Goal: Task Accomplishment & Management: Manage account settings

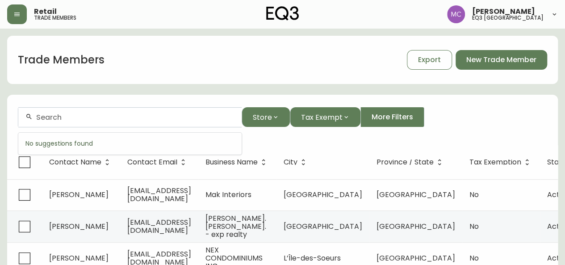
click at [121, 117] on input "text" at bounding box center [135, 117] width 198 height 8
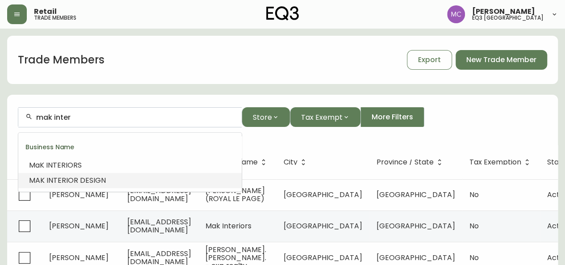
click at [45, 182] on span at bounding box center [46, 180] width 2 height 10
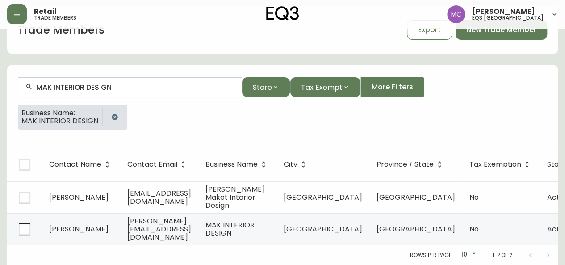
scroll to position [35, 0]
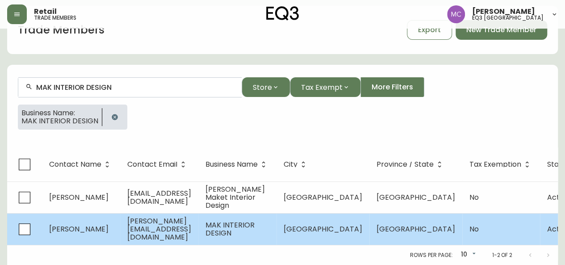
type input "MAK INTERIOR DESIGN"
click at [73, 224] on span "[PERSON_NAME]" at bounding box center [78, 229] width 59 height 10
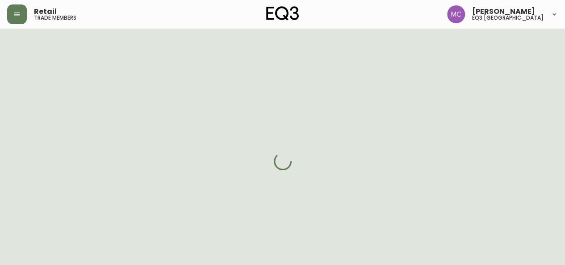
select select "AB"
select select "CA"
select select "CA_EN"
select select "Other"
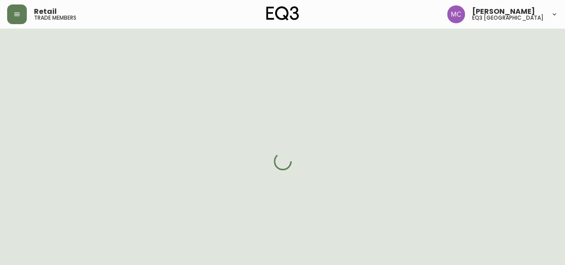
select select "false"
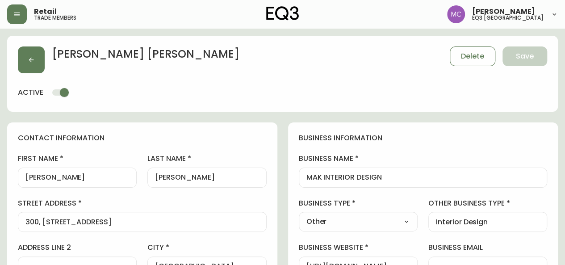
type input "EQ3 [GEOGRAPHIC_DATA]"
select select "cjw10z96m00006gs08l3o91tv"
click at [27, 59] on button "button" at bounding box center [31, 59] width 27 height 27
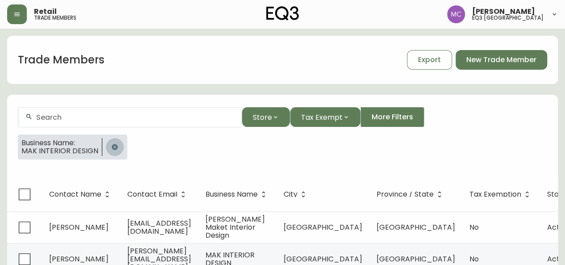
click at [108, 144] on button "button" at bounding box center [115, 147] width 18 height 18
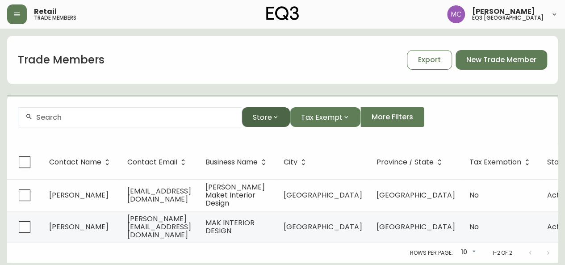
click at [276, 119] on icon "button" at bounding box center [275, 117] width 7 height 7
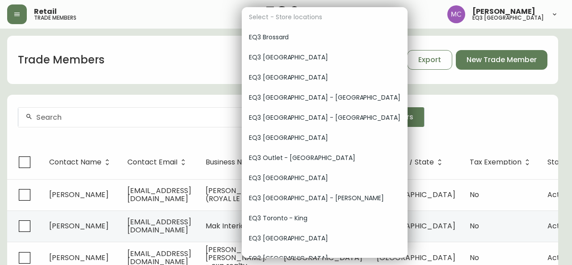
click at [280, 238] on span "EQ3 [GEOGRAPHIC_DATA]" at bounding box center [325, 238] width 152 height 9
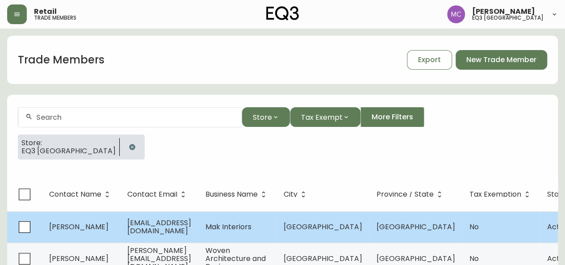
click at [98, 218] on td "Amber Kingsnorth" at bounding box center [81, 226] width 78 height 31
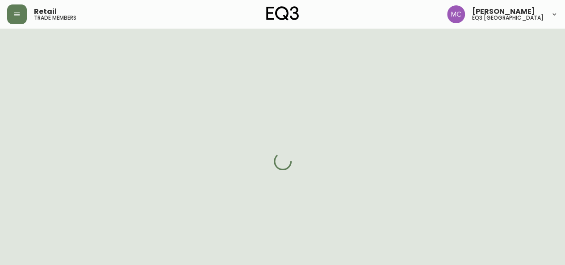
select select "BC"
select select "CA"
select select "CA_EN"
select select "Other"
select select "Interior Designer"
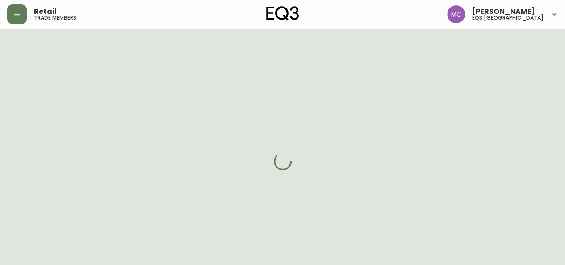
select select "false"
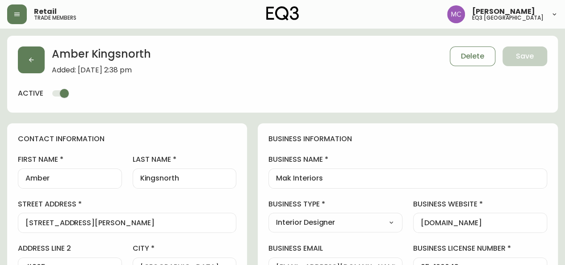
type input "EQ3 [GEOGRAPHIC_DATA]"
select select "cjw10z96p001r6gs00juufhhe"
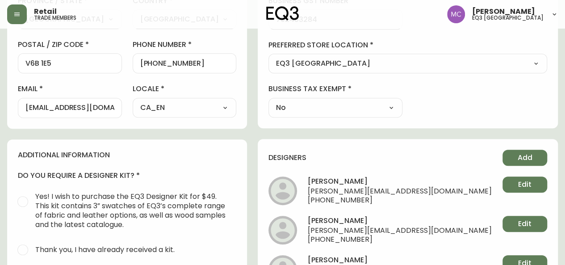
scroll to position [162, 0]
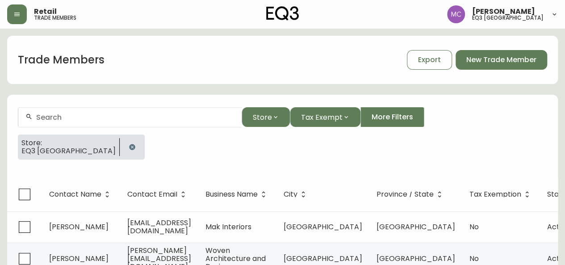
click at [88, 114] on input "text" at bounding box center [135, 117] width 198 height 8
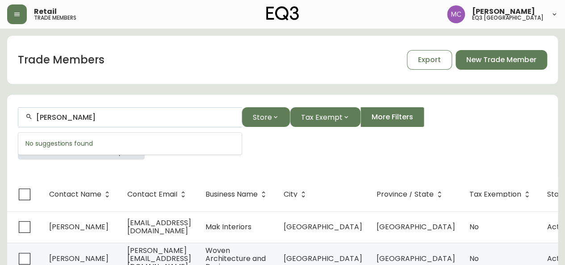
click at [73, 168] on form "mari k Store Tax Exempt More Filters Store: EQ3 Vancouver" at bounding box center [282, 137] width 551 height 81
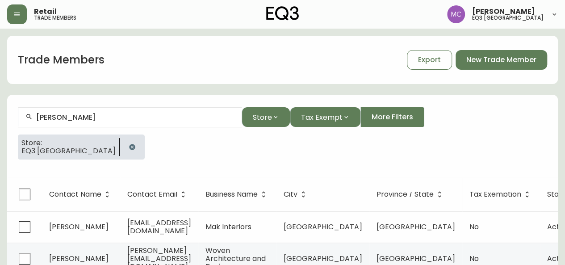
click at [129, 145] on icon "button" at bounding box center [132, 147] width 6 height 6
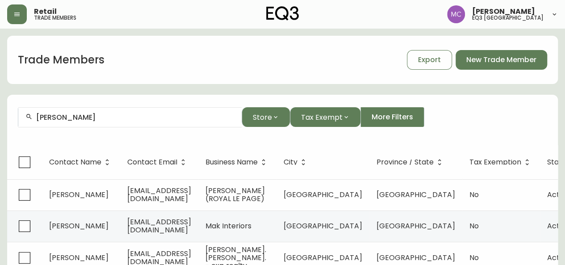
click at [61, 118] on input "mari k" at bounding box center [135, 117] width 198 height 8
click at [92, 163] on span "Design" at bounding box center [85, 165] width 24 height 10
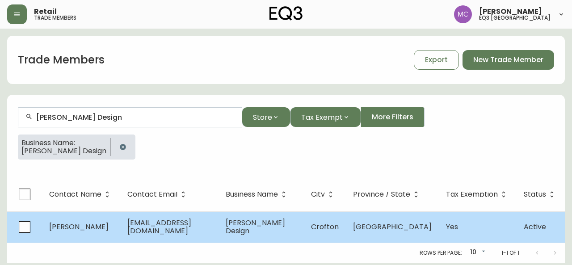
type input "Mari Kushino Design"
click at [67, 230] on span "Mari O'Meara" at bounding box center [78, 227] width 59 height 10
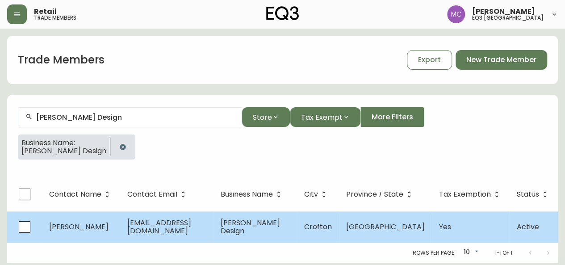
select select "BC"
select select "CA"
select select "CA_EN"
select select "Other"
select select "Interior Designer"
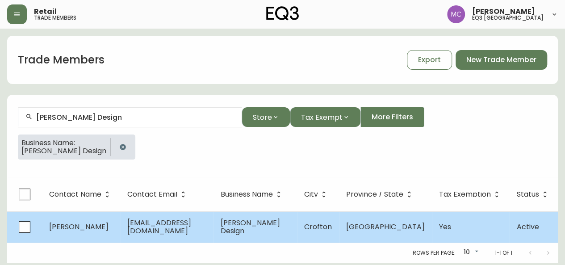
select select "true"
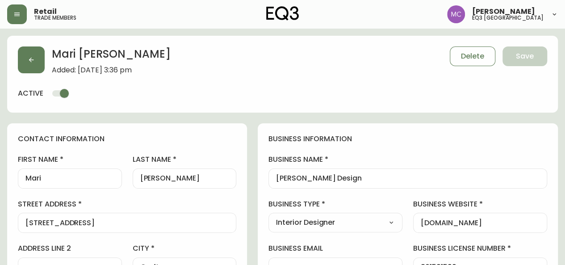
type input "EQ3 [GEOGRAPHIC_DATA]"
select select "cjw10z96p001r6gs00juufhhe"
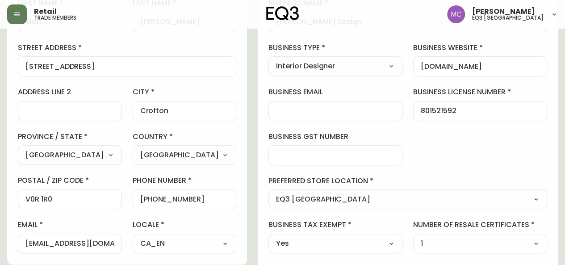
scroll to position [160, 0]
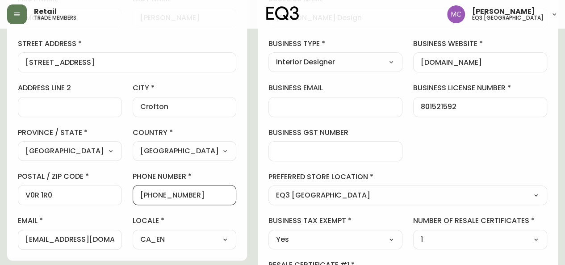
drag, startPoint x: 207, startPoint y: 190, endPoint x: 142, endPoint y: 183, distance: 65.2
click at [142, 183] on div "first name Mari last name O'Meara street address 8000 York Avenue 770 address l…" at bounding box center [127, 121] width 219 height 255
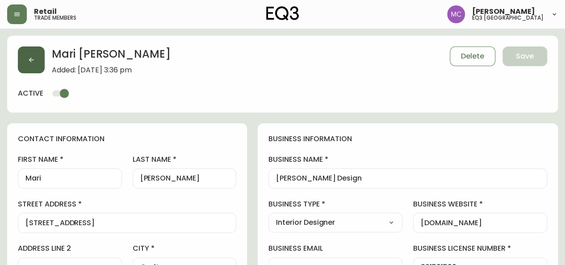
click at [26, 62] on button "button" at bounding box center [31, 59] width 27 height 27
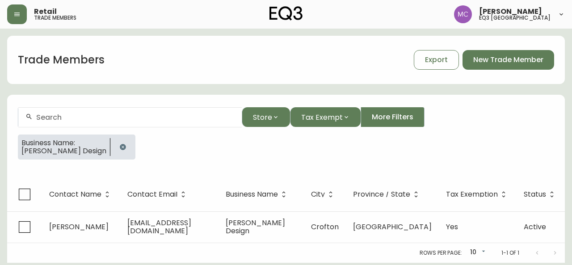
click at [79, 114] on input "text" at bounding box center [135, 117] width 198 height 8
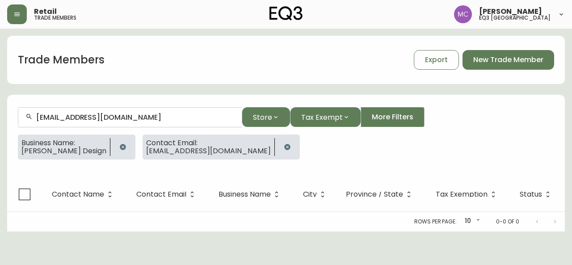
type input "dgauthier@makeithome.ca"
click at [119, 143] on icon "button" at bounding box center [122, 146] width 7 height 7
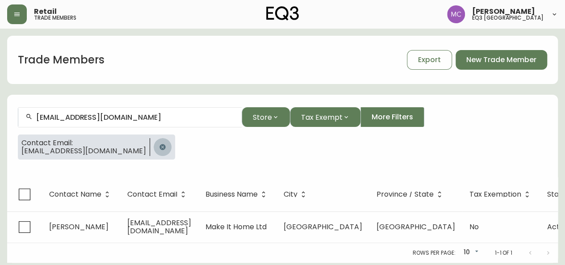
click at [159, 144] on icon "button" at bounding box center [162, 146] width 7 height 7
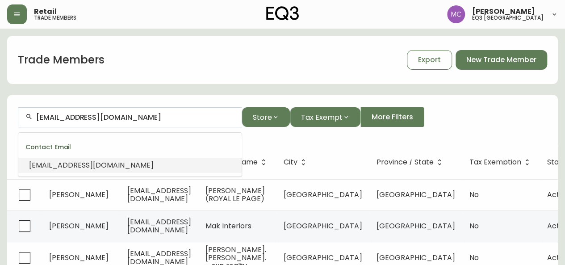
drag, startPoint x: 147, startPoint y: 121, endPoint x: 12, endPoint y: 110, distance: 135.9
click at [12, 110] on form "dgauthier@makeithome.ca Store Tax Exempt More Filters" at bounding box center [282, 121] width 551 height 49
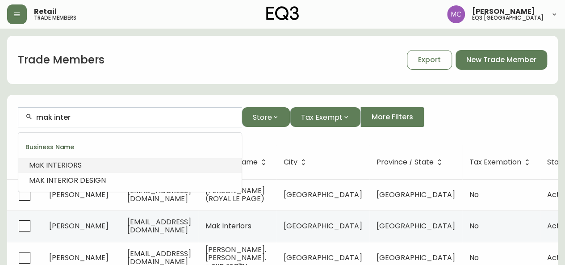
click at [50, 167] on span "INTER" at bounding box center [56, 165] width 20 height 10
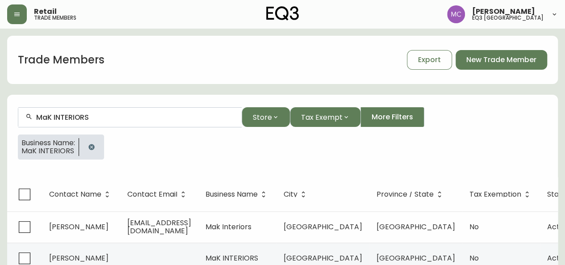
scroll to position [28, 0]
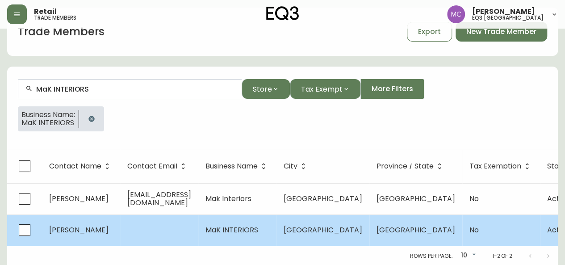
type input "MaK INTERIORS"
click at [198, 223] on td at bounding box center [159, 230] width 78 height 31
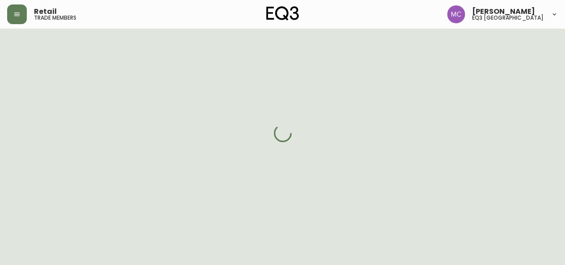
select select "BC"
select select "CA"
select select "CA_EN"
select select "Other"
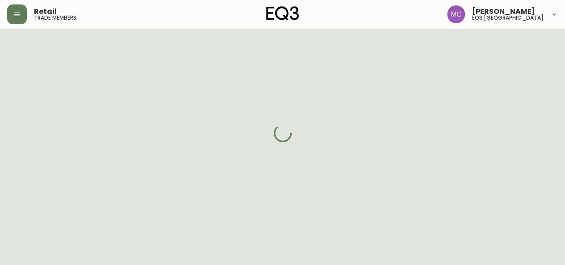
select select "false"
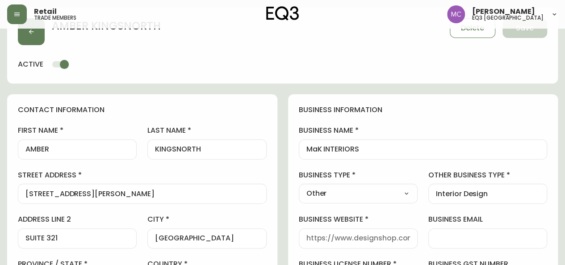
type input "EQ3 [GEOGRAPHIC_DATA]"
select select "cjw10z96p001r6gs00juufhhe"
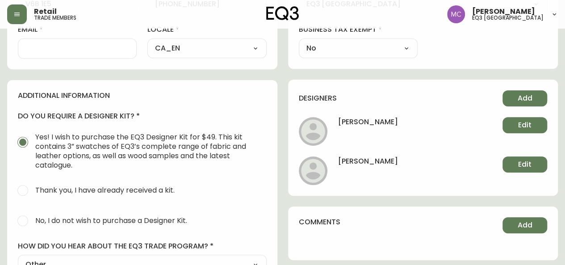
scroll to position [349, 0]
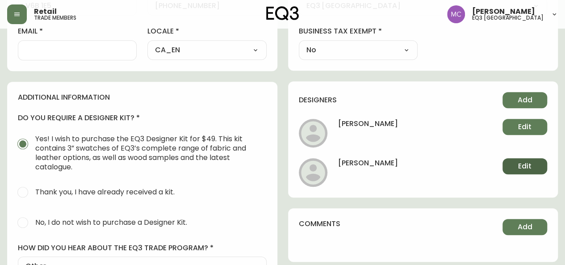
click at [525, 163] on span "Edit" at bounding box center [524, 166] width 13 height 10
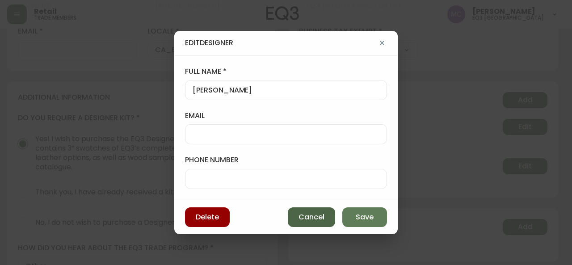
click at [313, 219] on span "Cancel" at bounding box center [312, 217] width 26 height 10
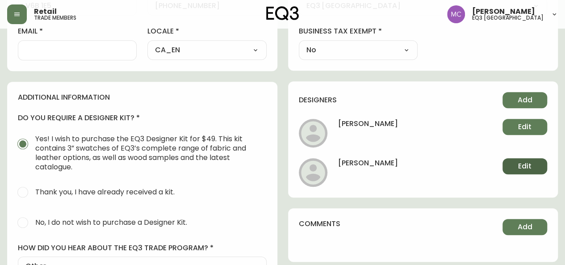
click at [512, 170] on button "Edit" at bounding box center [525, 166] width 45 height 16
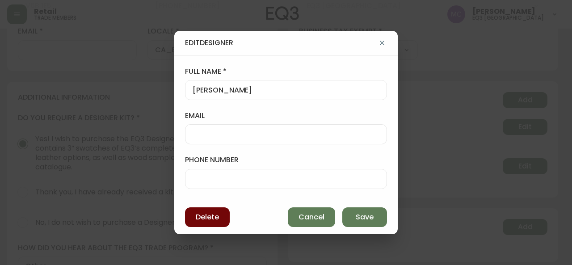
click at [208, 219] on span "Delete" at bounding box center [207, 217] width 23 height 10
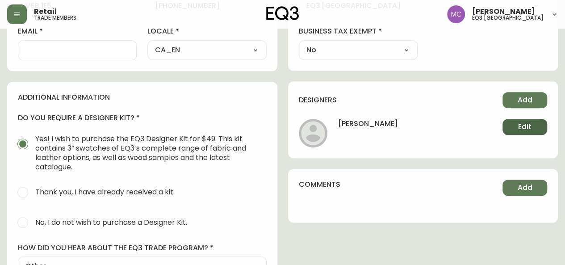
click at [535, 125] on button "Edit" at bounding box center [525, 127] width 45 height 16
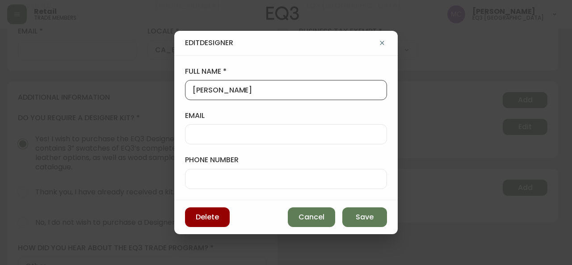
drag, startPoint x: 278, startPoint y: 90, endPoint x: 199, endPoint y: 84, distance: 78.4
click at [199, 84] on div "AMBER KINGSNORTH" at bounding box center [286, 90] width 202 height 20
type input "A"
paste input "Kristina Palazzi"
type input "Kristina Palazzi"
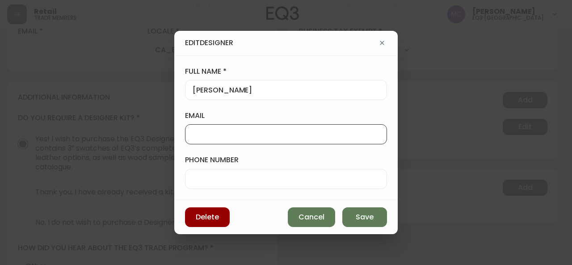
click at [205, 135] on input "email" at bounding box center [286, 134] width 187 height 8
paste input "519.566.6936"
drag, startPoint x: 251, startPoint y: 134, endPoint x: 72, endPoint y: 122, distance: 179.6
click at [72, 122] on div "Edit Designer full name Kristina Palazzi email 519.566.6936 phone number Delete…" at bounding box center [286, 132] width 572 height 265
type input "519.566.6936"
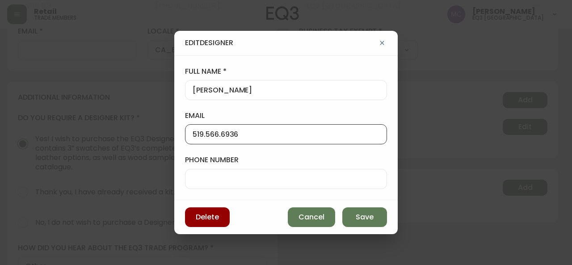
click at [205, 184] on div at bounding box center [286, 179] width 202 height 20
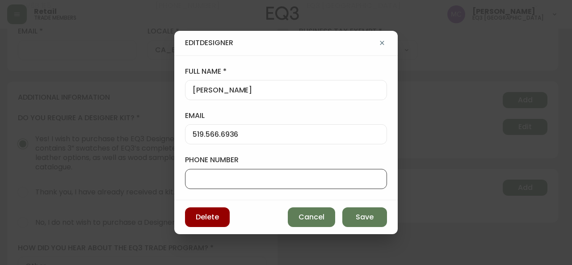
paste input "519.566.6936"
click at [206, 181] on input "519.566.6936" at bounding box center [286, 179] width 187 height 8
click at [220, 178] on input "519566.6936" at bounding box center [286, 179] width 187 height 8
type input "5195666936"
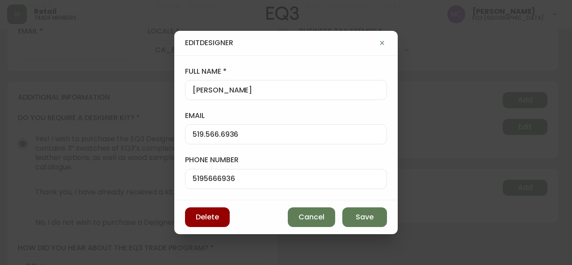
drag, startPoint x: 262, startPoint y: 141, endPoint x: 191, endPoint y: 128, distance: 72.6
click at [191, 128] on div "519.566.6936" at bounding box center [286, 134] width 202 height 20
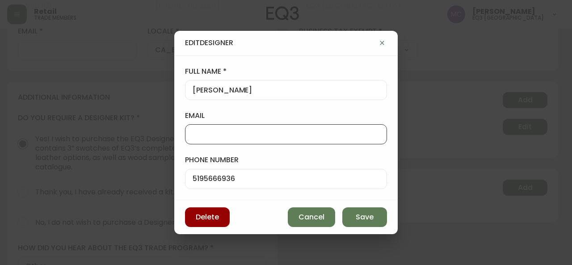
paste input "kristina@makinteriors.ca"
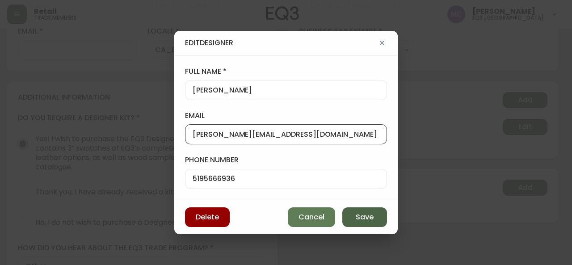
type input "kristina@makinteriors.ca"
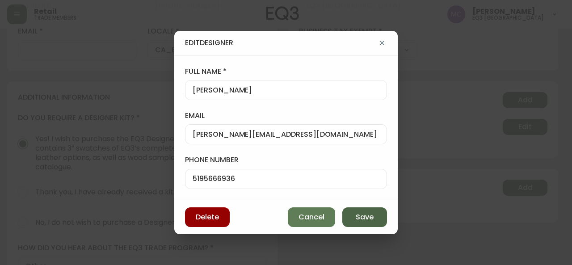
click at [355, 220] on button "Save" at bounding box center [364, 217] width 45 height 20
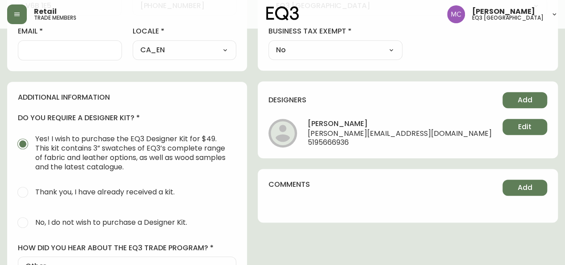
click at [355, 220] on div "comments Add" at bounding box center [408, 196] width 300 height 54
drag, startPoint x: 563, startPoint y: 145, endPoint x: 561, endPoint y: 122, distance: 22.5
click at [561, 122] on main "AMBER KINGSNORTH Delete Save active contact information first name AMBER last n…" at bounding box center [282, 46] width 565 height 733
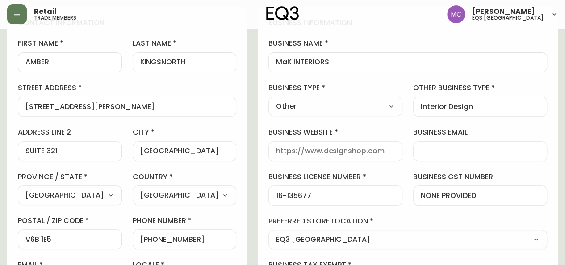
scroll to position [116, 0]
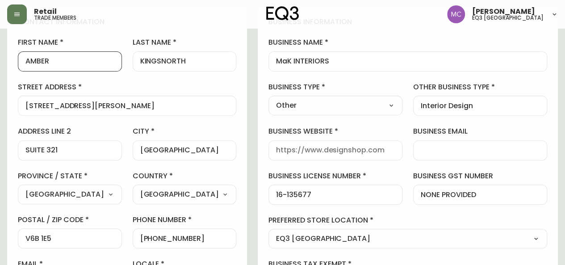
drag, startPoint x: 58, startPoint y: 61, endPoint x: 10, endPoint y: 63, distance: 47.9
click at [10, 63] on div "contact information first name AMBER last name KINGSNORTH street address 309 WE…" at bounding box center [127, 155] width 240 height 298
type input "Kristina"
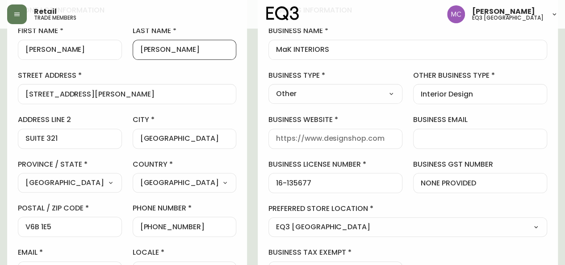
scroll to position [124, 0]
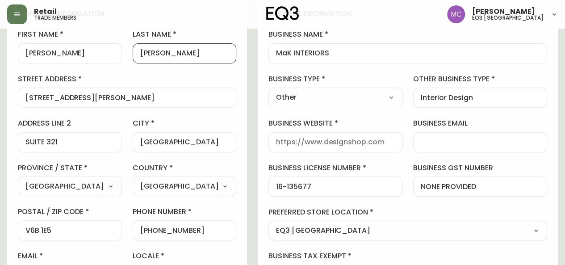
type input "Palazzi"
drag, startPoint x: 457, startPoint y: 148, endPoint x: 305, endPoint y: 145, distance: 152.0
click at [305, 145] on div at bounding box center [336, 142] width 134 height 20
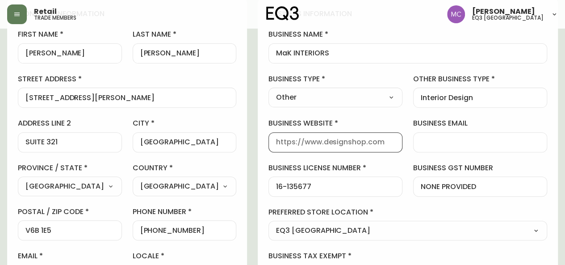
paste input "https://makinteriors.ca/"
type input "https://makinteriors.ca/"
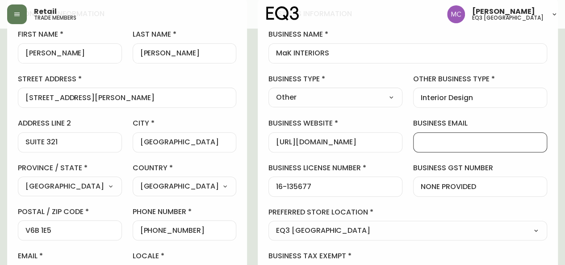
paste input "https://makinteriors.ca/"
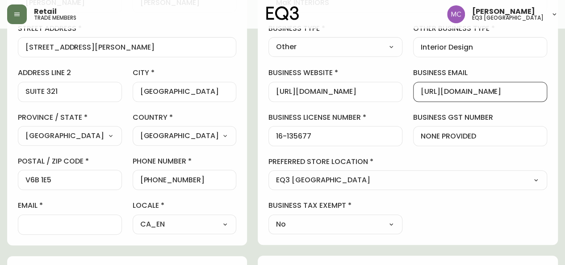
scroll to position [0, 0]
drag, startPoint x: 529, startPoint y: 92, endPoint x: 421, endPoint y: 93, distance: 108.2
click at [421, 93] on div "business information business name MaK INTERIORS business type Other Select Int…" at bounding box center [408, 96] width 300 height 297
type input "]"
paste input "kristina@makinteriors.ca"
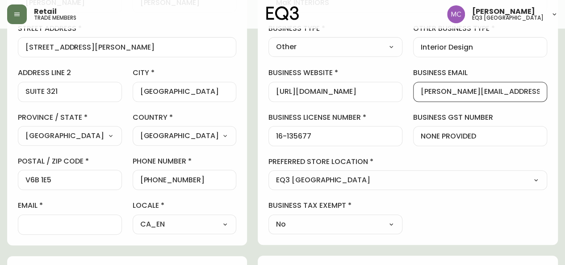
type input "kristina@makinteriors.ca"
click at [430, 113] on label "business gst number" at bounding box center [480, 118] width 134 height 10
click at [430, 132] on input "NONE PROVIDED" at bounding box center [480, 136] width 119 height 8
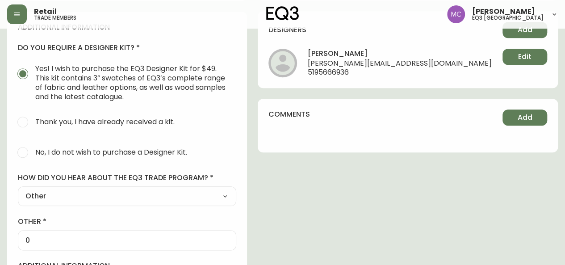
scroll to position [432, 0]
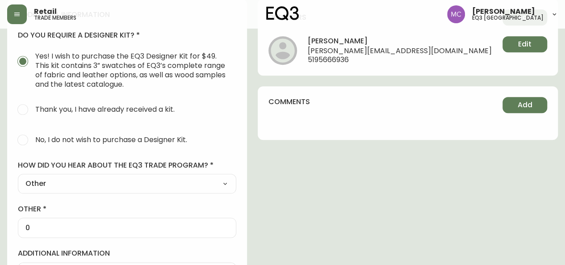
click at [84, 135] on span "No, I do not wish to purchase a Designer Kit." at bounding box center [111, 139] width 152 height 9
click at [33, 133] on input "No, I do not wish to purchase a Designer Kit." at bounding box center [23, 140] width 20 height 20
radio input "true"
radio input "false"
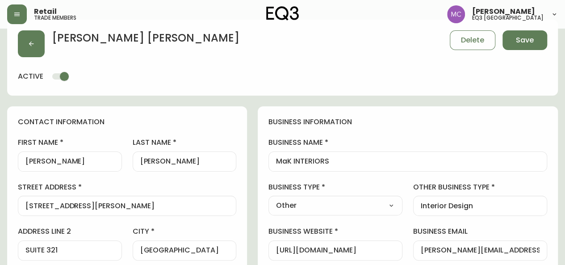
scroll to position [14, 0]
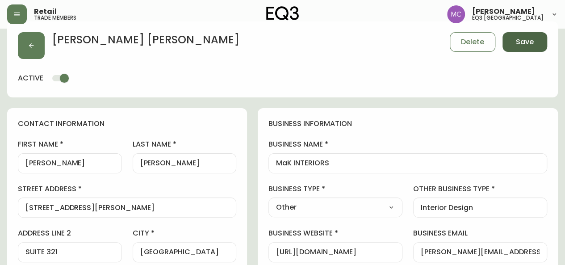
click at [520, 41] on span "Save" at bounding box center [525, 42] width 18 height 10
click at [510, 45] on button "Save" at bounding box center [525, 42] width 45 height 20
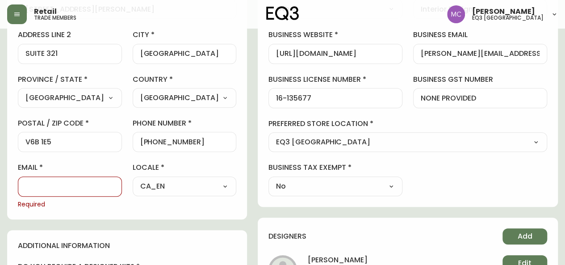
scroll to position [216, 0]
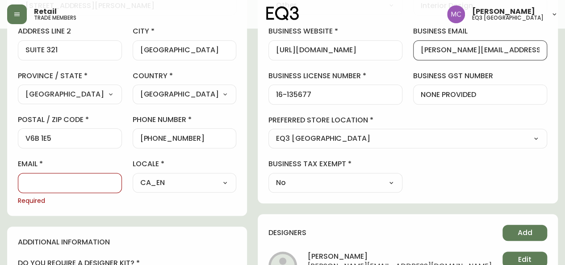
click at [472, 51] on input "kristina@makinteriors.ca" at bounding box center [480, 50] width 119 height 8
click at [442, 47] on input "kristina@makinteriors.ca" at bounding box center [480, 50] width 119 height 8
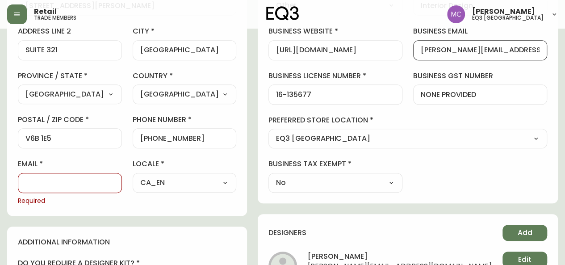
click at [32, 187] on div at bounding box center [70, 183] width 104 height 20
paste input "kristina@makinteriors.ca"
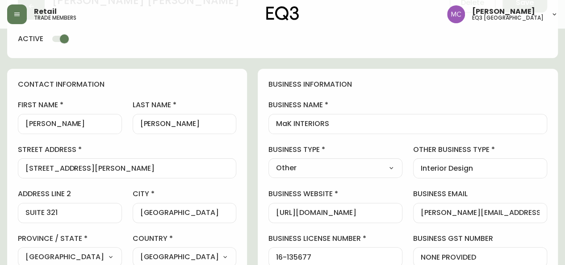
scroll to position [0, 0]
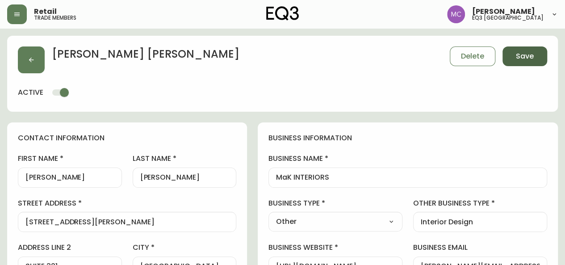
type input "kristina@makinteriors.ca"
click at [528, 55] on span "Save" at bounding box center [525, 56] width 18 height 10
select select
type input "Other"
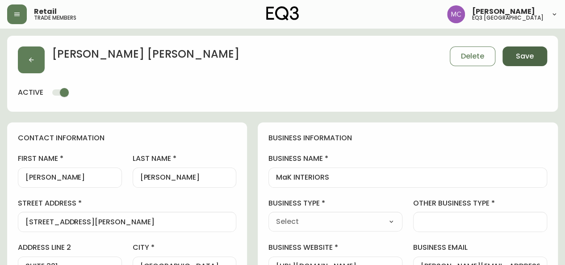
select select "Other"
type input "Other"
select select "Other"
type input "Interior Design"
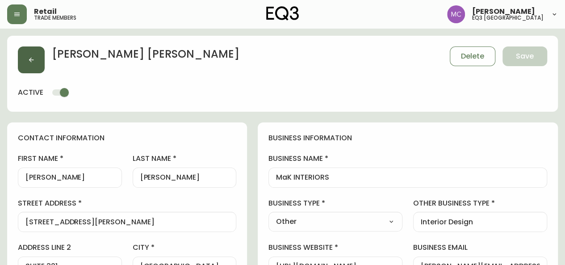
click at [24, 60] on button "button" at bounding box center [31, 59] width 27 height 27
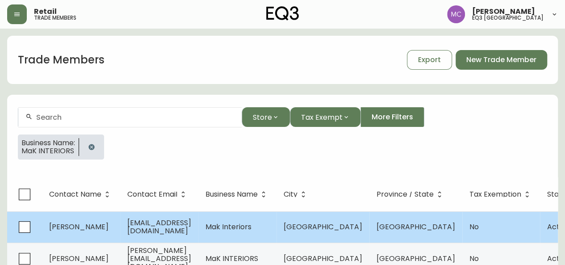
click at [95, 220] on td "Amber Kingsnorth" at bounding box center [81, 226] width 78 height 31
select select "BC"
select select "CA"
select select "CA_EN"
select select "Other"
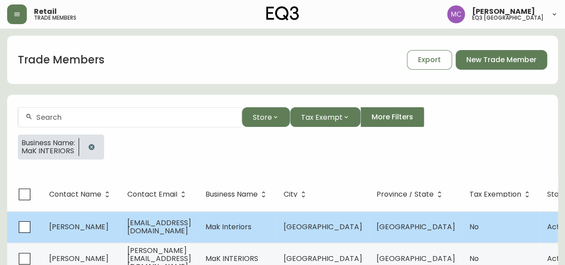
select select "Interior Designer"
select select "false"
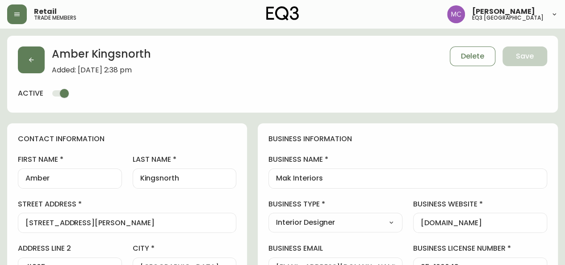
type input "EQ3 [GEOGRAPHIC_DATA]"
select select "cjw10z96p001r6gs00juufhhe"
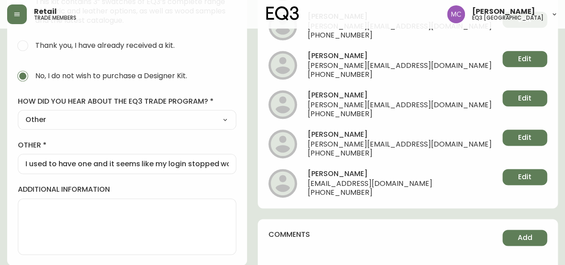
scroll to position [502, 0]
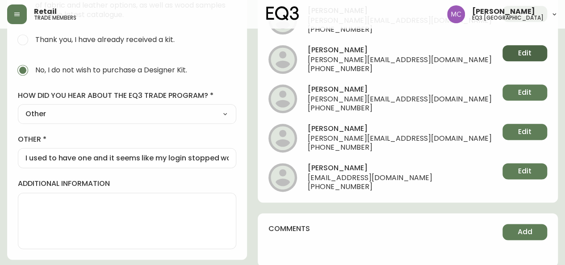
click at [512, 53] on button "Edit" at bounding box center [525, 53] width 45 height 16
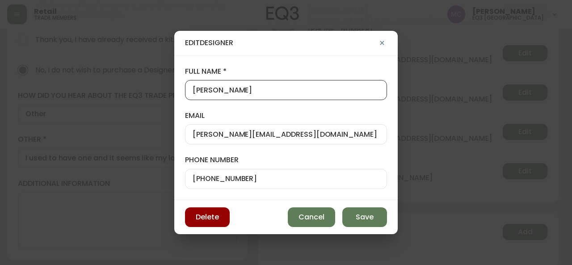
drag, startPoint x: 261, startPoint y: 91, endPoint x: 159, endPoint y: 90, distance: 102.4
click at [159, 90] on div "Edit Designer full name Ashley Mortensen email ashley@makinteriors.ca phone num…" at bounding box center [286, 132] width 572 height 265
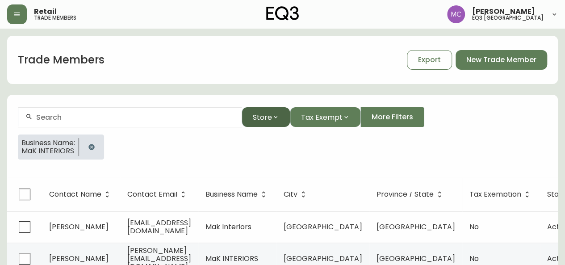
click at [260, 121] on span "Store" at bounding box center [262, 117] width 19 height 11
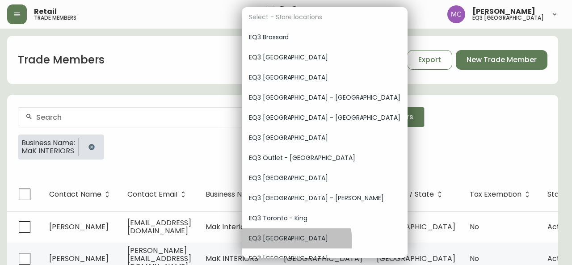
click at [296, 241] on span "EQ3 [GEOGRAPHIC_DATA]" at bounding box center [325, 238] width 152 height 9
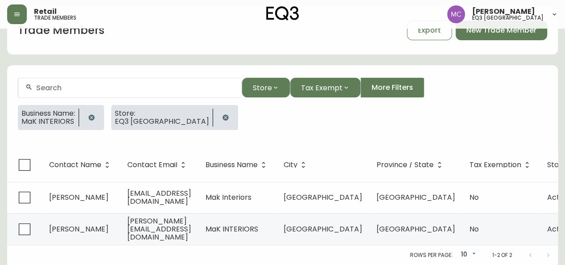
scroll to position [35, 0]
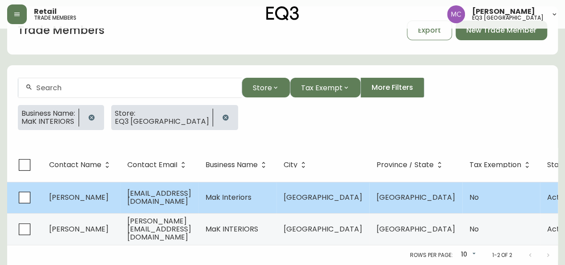
click at [81, 194] on span "Amber Kingsnorth" at bounding box center [78, 197] width 59 height 10
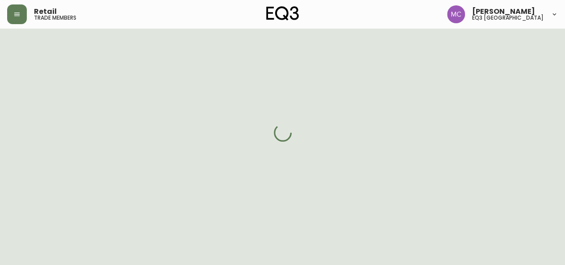
scroll to position [35, 0]
select select "BC"
select select "CA"
select select "CA_EN"
select select "Other"
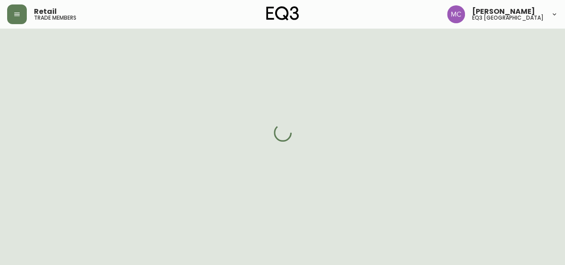
select select "Interior Designer"
select select "cjw10z96p001r6gs00juufhhe"
select select "false"
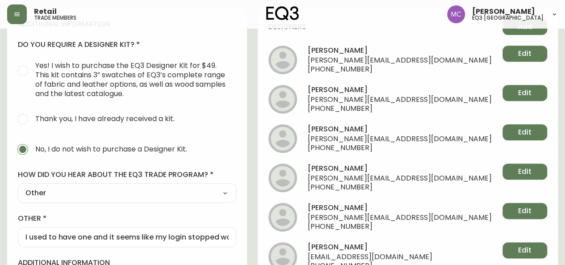
scroll to position [424, 0]
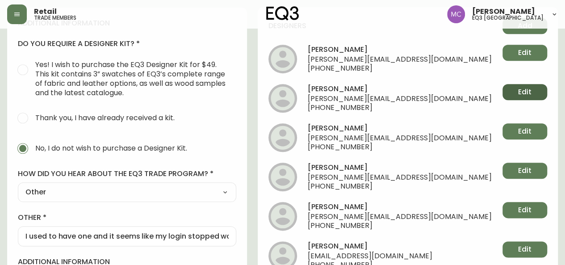
click at [534, 92] on button "Edit" at bounding box center [525, 92] width 45 height 16
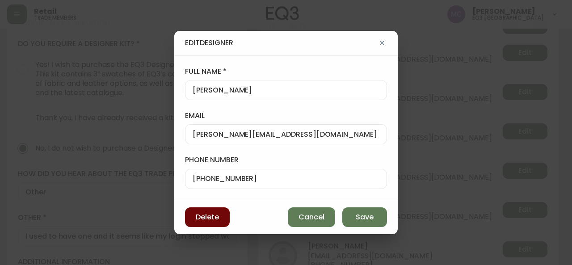
click at [217, 219] on span "Delete" at bounding box center [207, 217] width 23 height 10
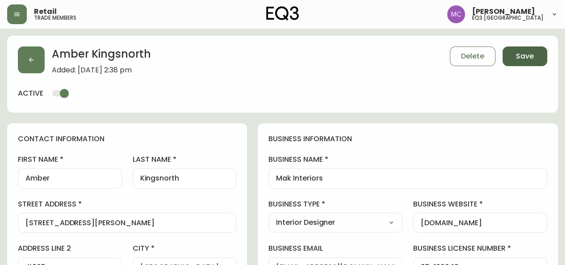
click at [527, 56] on span "Save" at bounding box center [525, 56] width 18 height 10
select select
type input "Other"
select select "Other"
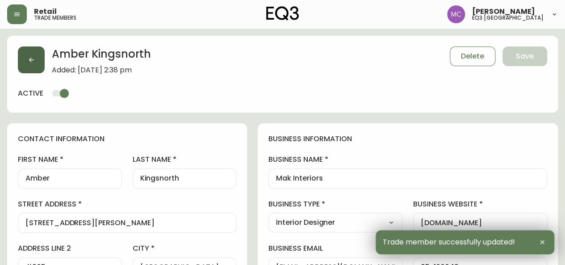
click at [29, 55] on button "button" at bounding box center [31, 59] width 27 height 27
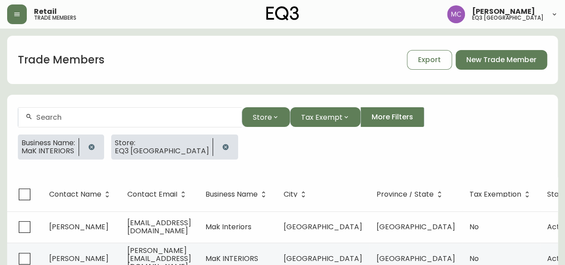
scroll to position [35, 0]
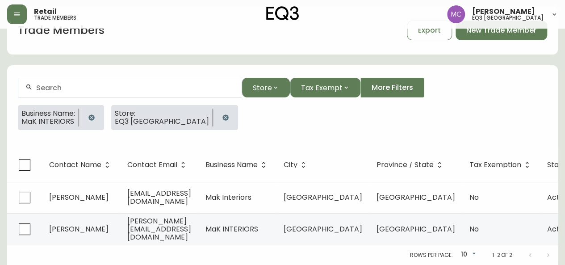
click at [94, 114] on icon "button" at bounding box center [91, 117] width 6 height 6
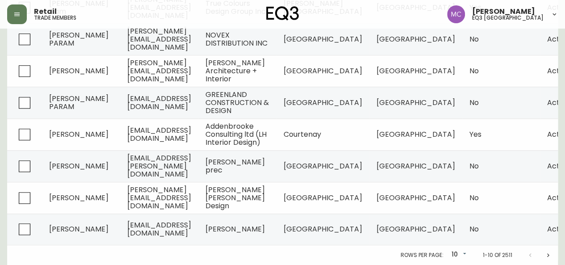
scroll to position [35, 0]
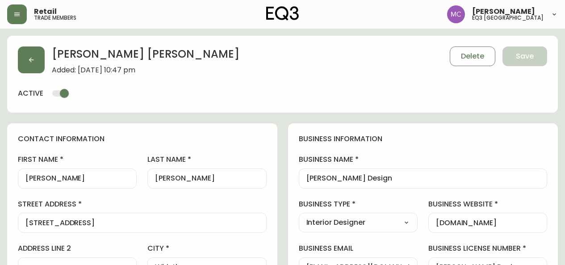
select select "BC"
select select "CA"
select select "CA_EN"
select select "Social Media"
select select "Interior Designer"
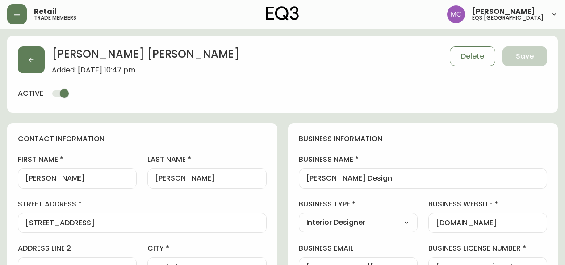
select select "cjw10z96p001r6gs00juufhhe"
select select "false"
select select "BC"
select select "CA"
select select "CA_EN"
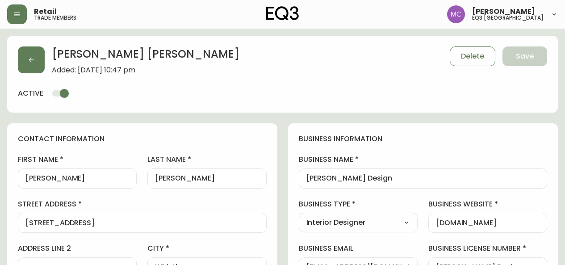
select select "Social Media"
select select "Interior Designer"
select select "cjw10z96p001r6gs00juufhhe"
select select "false"
click at [24, 55] on button "button" at bounding box center [31, 59] width 27 height 27
